Goal: Information Seeking & Learning: Learn about a topic

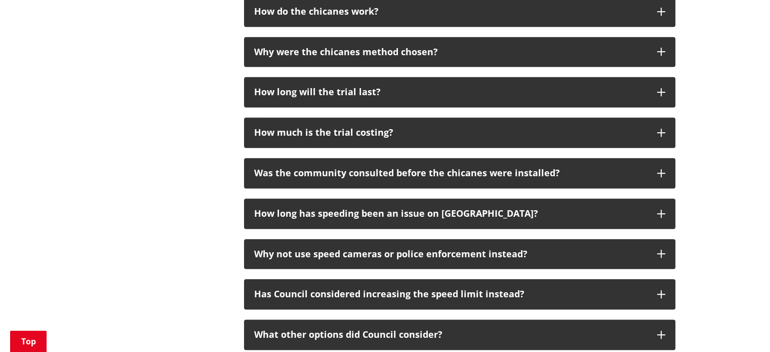
scroll to position [709, 0]
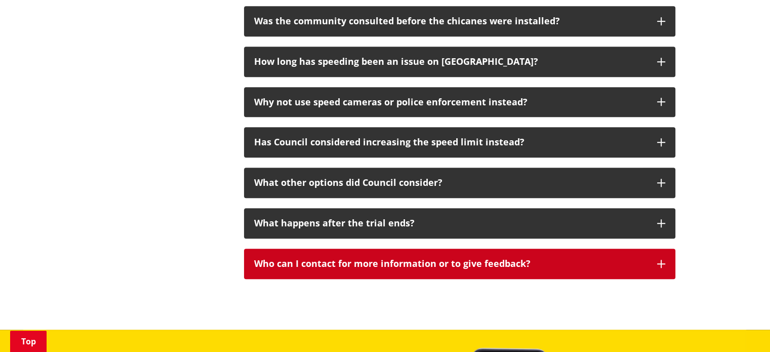
click at [487, 258] on button "Who can I contact for more information or to give feedback?" at bounding box center [459, 264] width 431 height 30
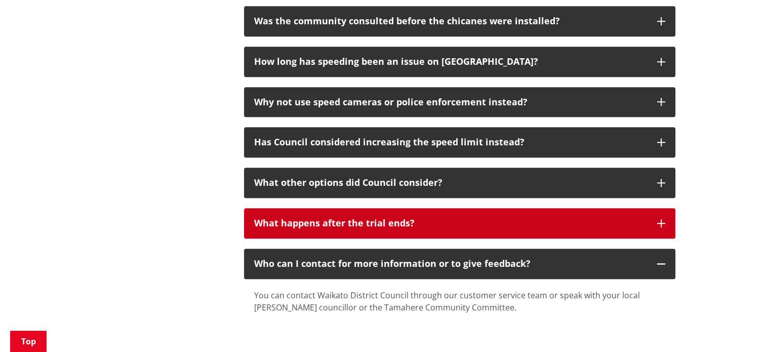
click at [493, 219] on button "What happens after the trial ends?" at bounding box center [459, 223] width 431 height 30
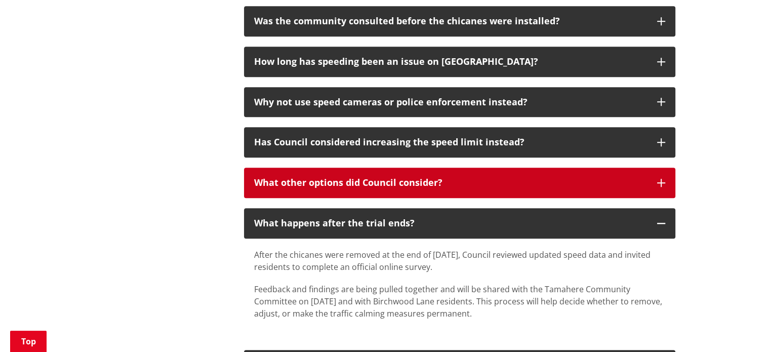
click at [508, 178] on div "What other options did Council consider?" at bounding box center [450, 183] width 393 height 10
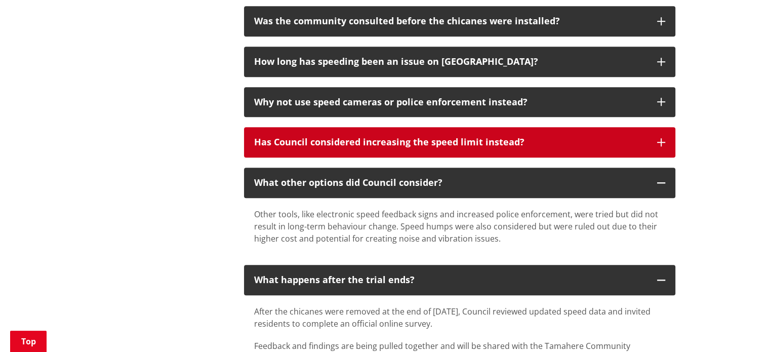
click at [515, 136] on button "Has Council considered increasing the speed limit instead?" at bounding box center [459, 142] width 431 height 30
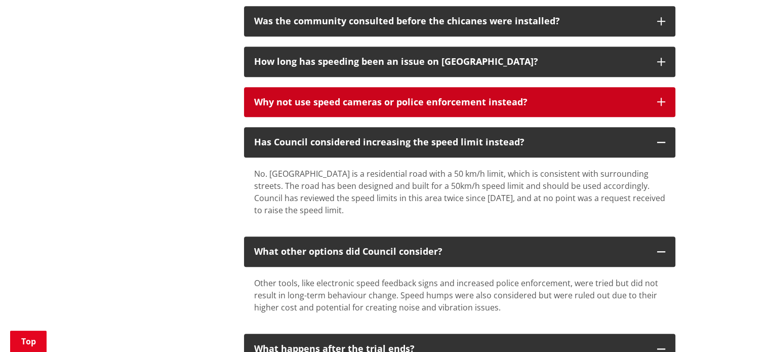
click at [525, 97] on div "Why not use speed cameras or police enforcement instead?" at bounding box center [450, 102] width 393 height 10
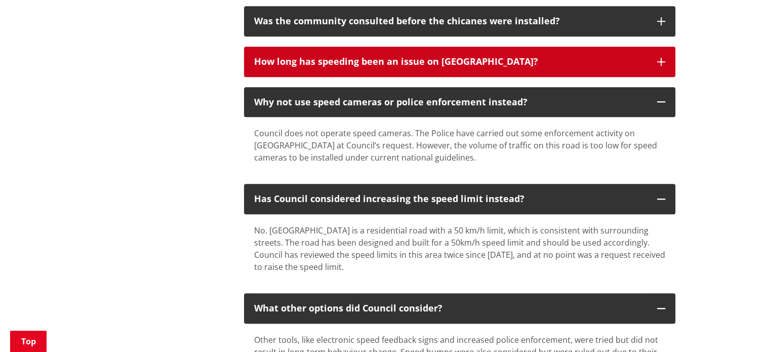
click at [548, 57] on div "How long has speeding been an issue on [GEOGRAPHIC_DATA]?" at bounding box center [450, 62] width 393 height 10
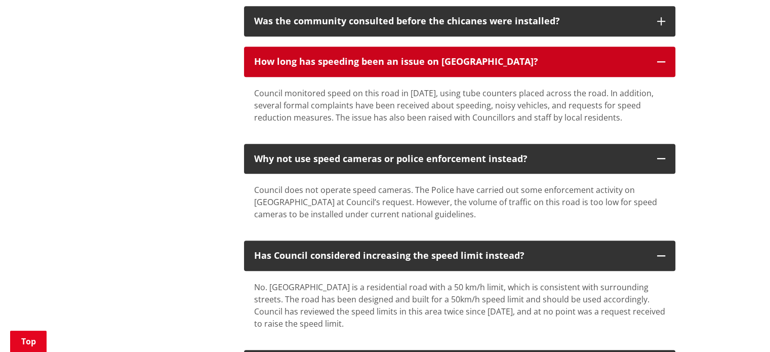
scroll to position [557, 0]
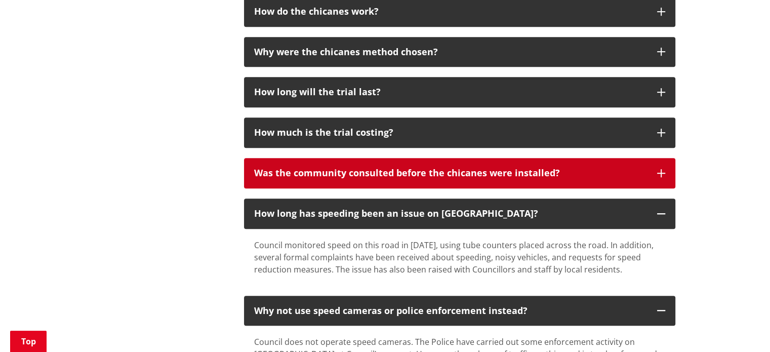
click at [494, 168] on div "Was the community consulted before the chicanes were installed?" at bounding box center [450, 173] width 393 height 10
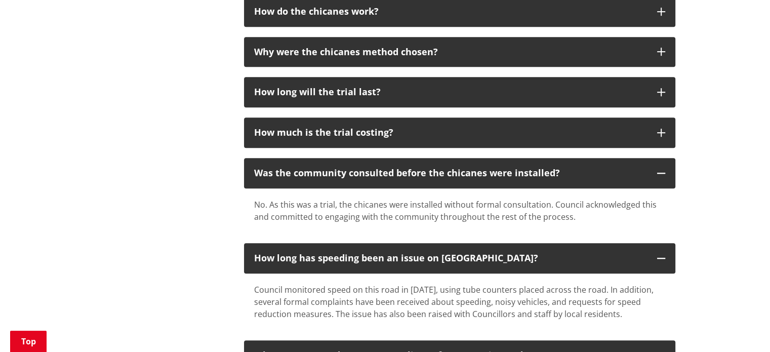
click at [496, 136] on div "As part of our commitment to the community in response to the Birchwood Lane ve…" at bounding box center [459, 259] width 447 height 1222
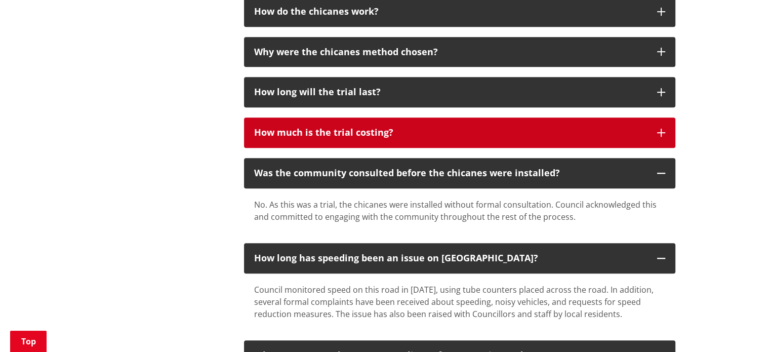
click at [504, 128] on h3 "How much is the trial costing?" at bounding box center [450, 133] width 393 height 10
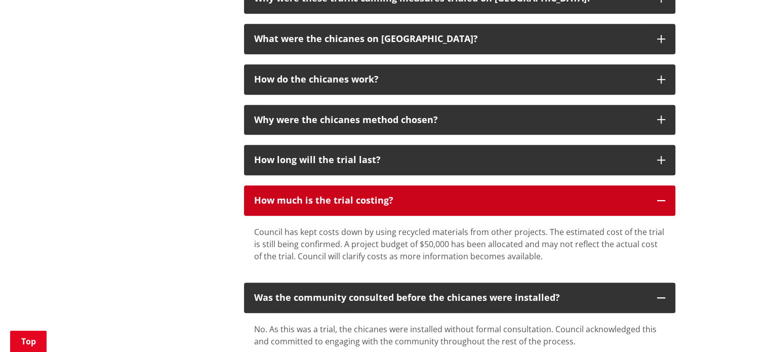
scroll to position [456, 0]
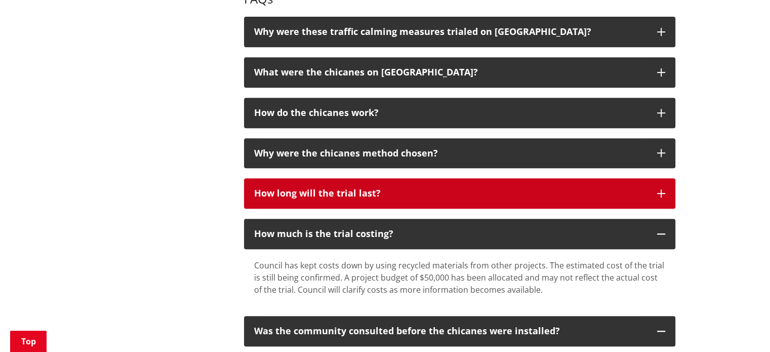
click at [484, 178] on button "How long will the trial last?" at bounding box center [459, 193] width 431 height 30
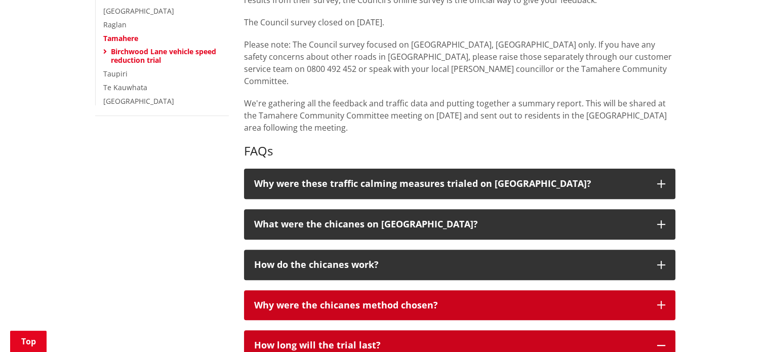
scroll to position [405, 0]
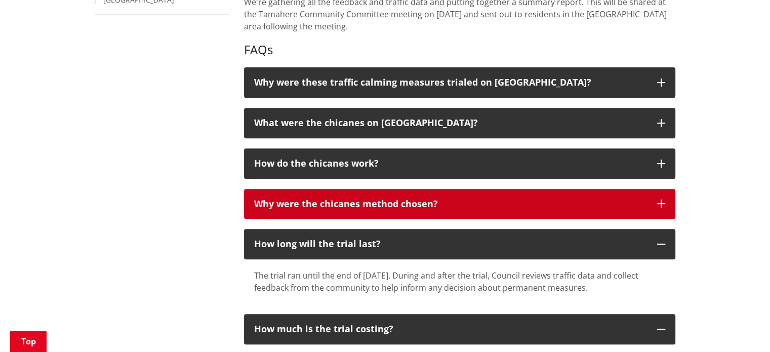
click at [469, 199] on div "Why were the chicanes method chosen?" at bounding box center [450, 204] width 393 height 10
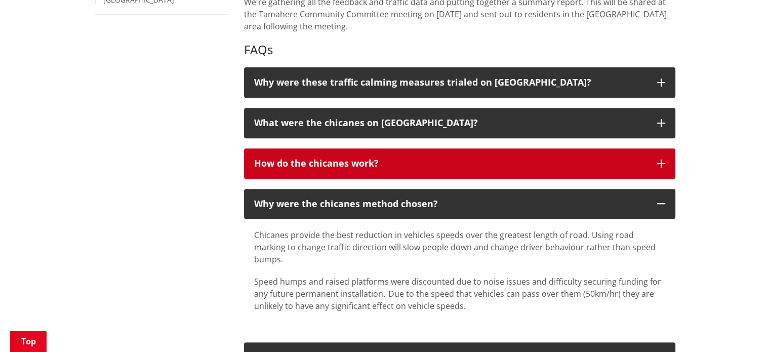
click at [487, 158] on p "How do the chicanes work?" at bounding box center [450, 163] width 393 height 10
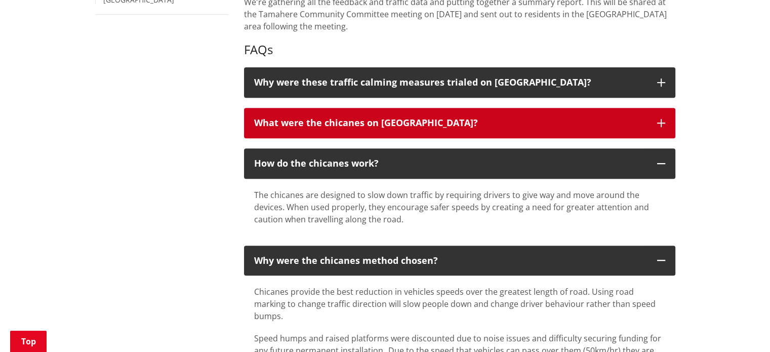
click at [496, 118] on p "What were the chicanes on [GEOGRAPHIC_DATA]?" at bounding box center [450, 123] width 393 height 10
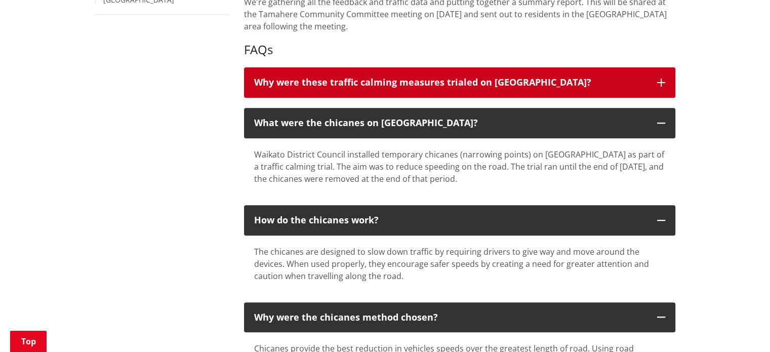
click at [516, 77] on p "Why were these traffic calming measures trialed on [GEOGRAPHIC_DATA]?" at bounding box center [450, 82] width 393 height 10
